Goal: Information Seeking & Learning: Find specific fact

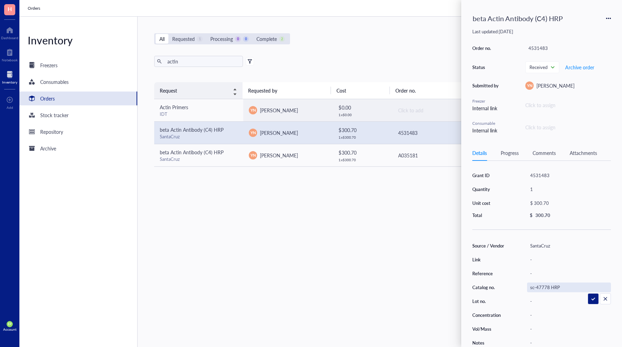
scroll to position [3, 0]
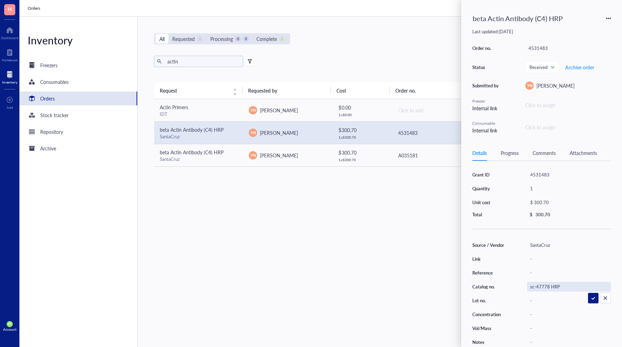
click at [174, 66] on input "actin" at bounding box center [203, 61] width 76 height 10
click at [174, 65] on input "actin" at bounding box center [203, 61] width 76 height 10
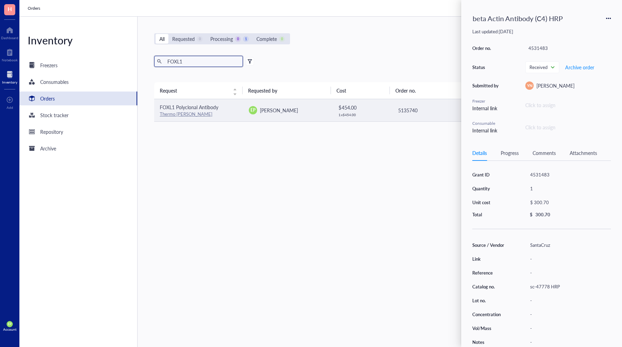
click at [354, 105] on div "$ 454.00" at bounding box center [361, 108] width 47 height 8
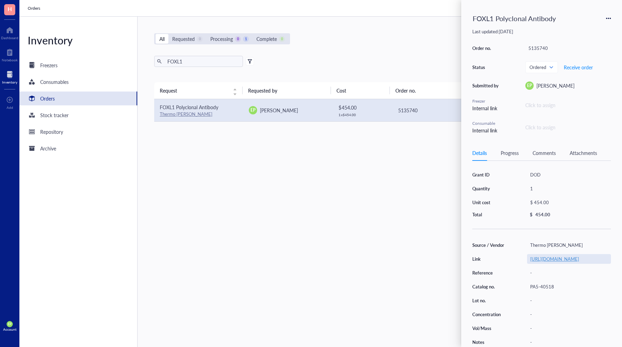
click at [544, 258] on link "[URL][DOMAIN_NAME]" at bounding box center [554, 258] width 49 height 7
click at [186, 63] on input "FOXL1" at bounding box center [203, 61] width 76 height 10
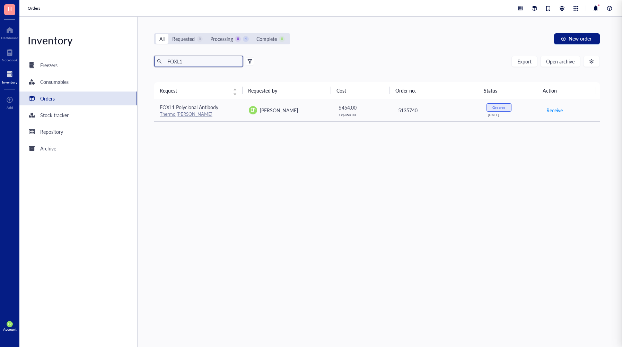
click at [186, 63] on input "FOXL1" at bounding box center [203, 61] width 76 height 10
type input "anti rabbit"
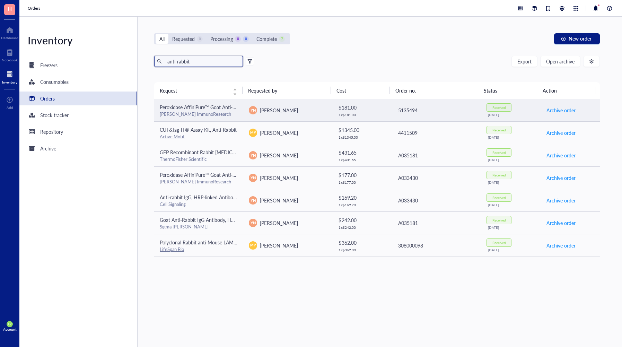
click at [218, 112] on div "[PERSON_NAME] ImmunoResearch" at bounding box center [199, 114] width 78 height 6
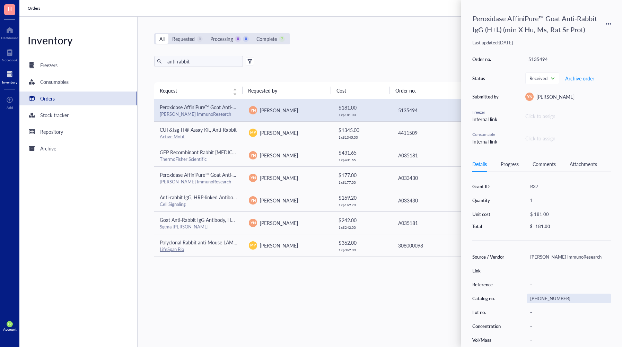
scroll to position [0, 0]
click at [538, 297] on div "[PHONE_NUMBER]" at bounding box center [569, 298] width 84 height 10
click at [538, 297] on input "[PHONE_NUMBER]" at bounding box center [545, 297] width 36 height 9
